Goal: Information Seeking & Learning: Stay updated

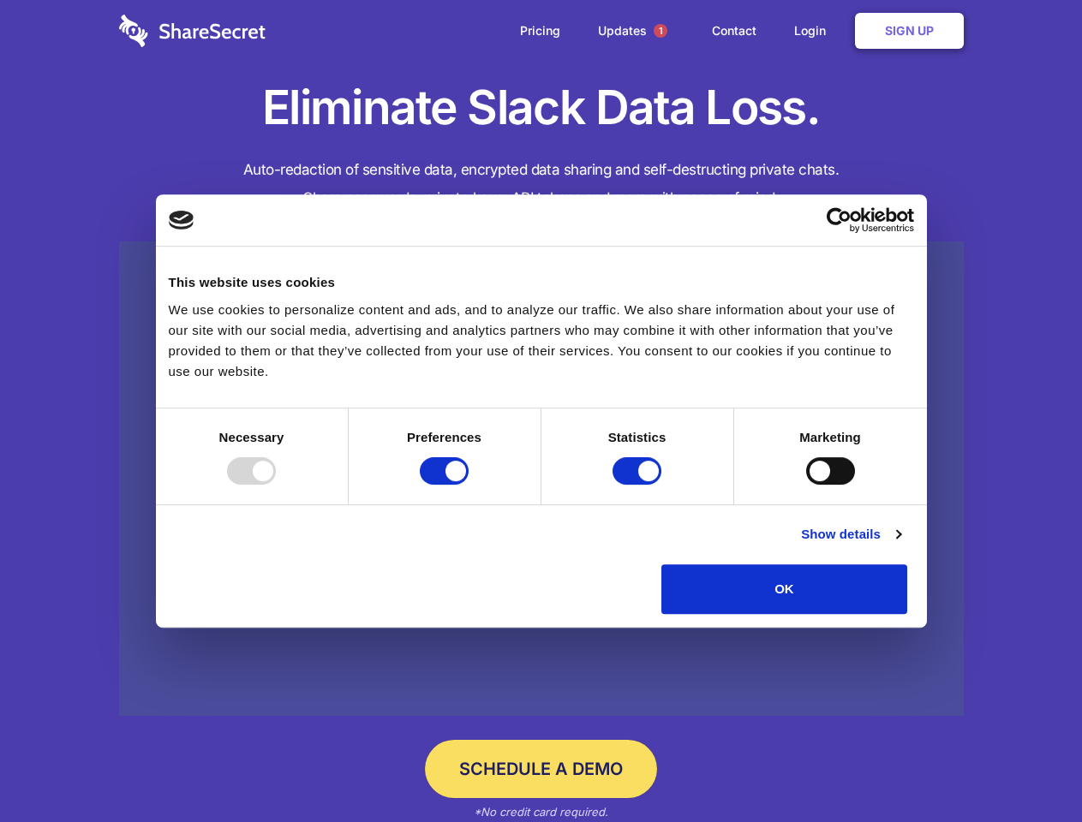
click at [276, 485] on div at bounding box center [251, 470] width 49 height 27
click at [469, 485] on input "Preferences" at bounding box center [444, 470] width 49 height 27
checkbox input "false"
click at [639, 485] on input "Statistics" at bounding box center [636, 470] width 49 height 27
checkbox input "false"
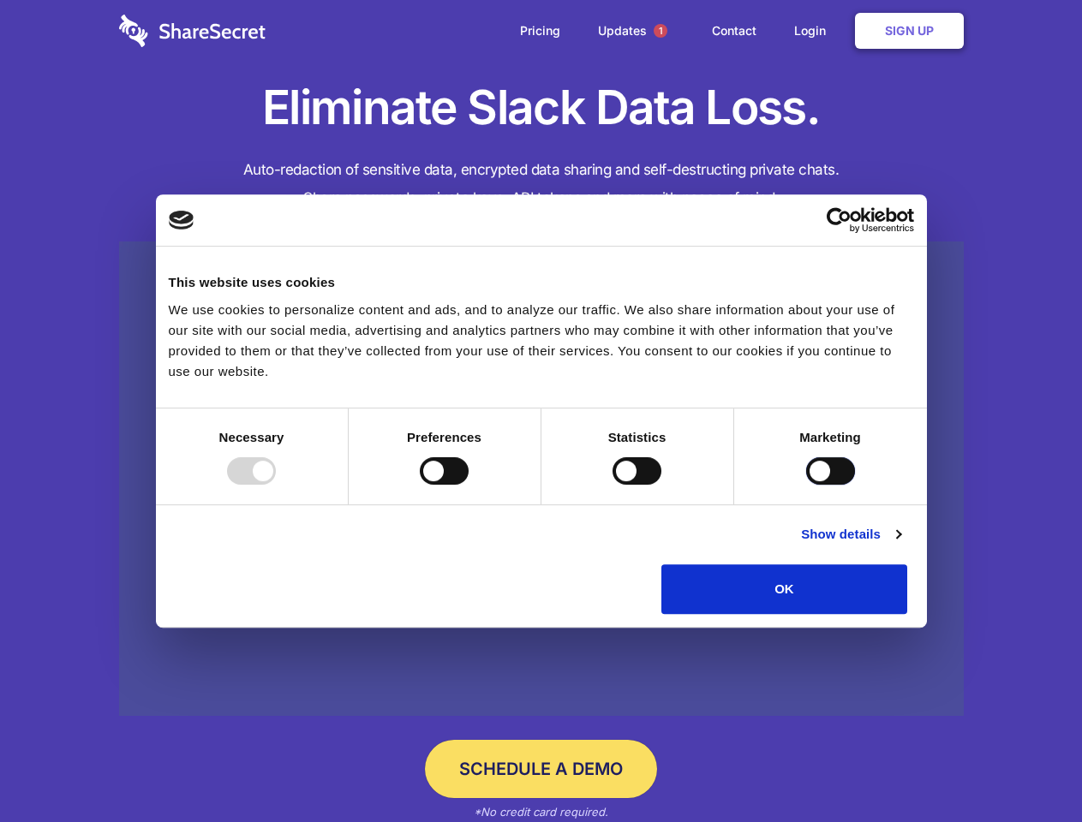
click at [806, 485] on input "Marketing" at bounding box center [830, 470] width 49 height 27
checkbox input "true"
click at [900, 545] on link "Show details" at bounding box center [850, 534] width 99 height 21
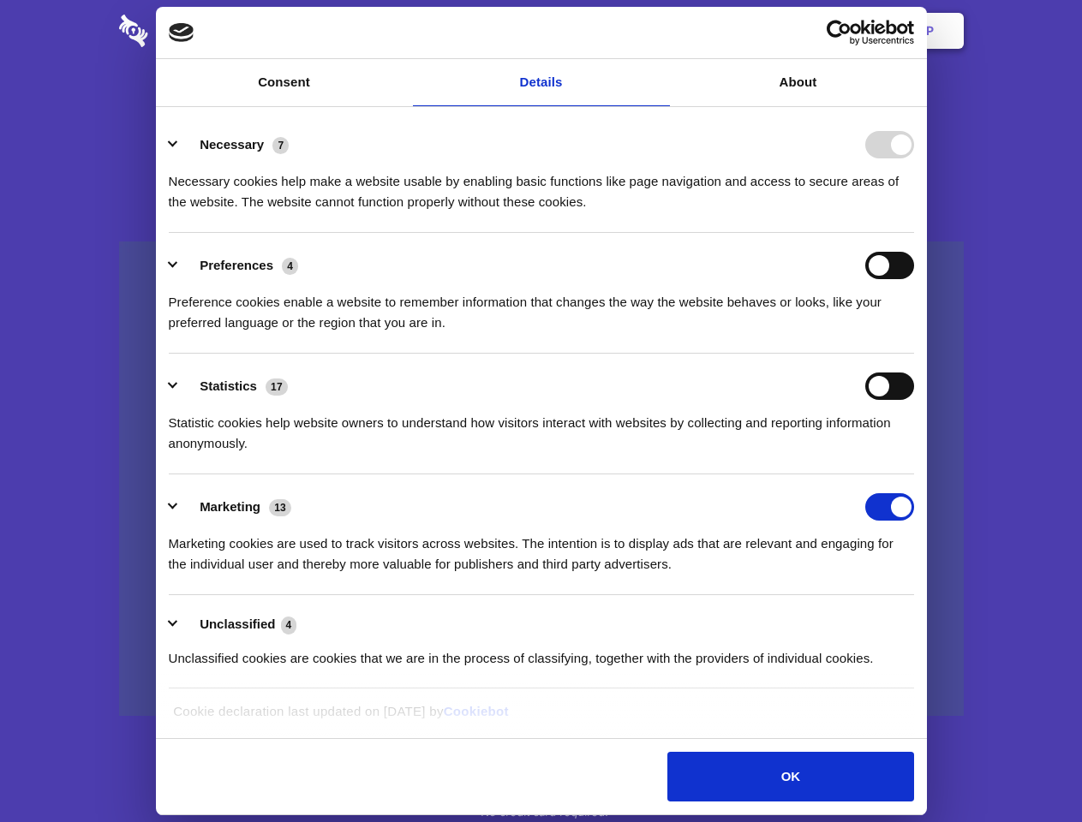
click at [914, 475] on li "Statistics 17 Statistic cookies help website owners to understand how visitors …" at bounding box center [541, 414] width 745 height 121
click at [660, 31] on span "1" at bounding box center [661, 31] width 14 height 14
